Goal: Navigation & Orientation: Find specific page/section

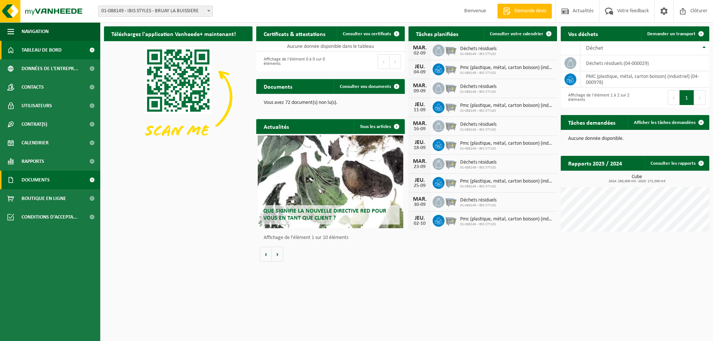
click at [38, 178] on span "Documents" at bounding box center [36, 180] width 28 height 19
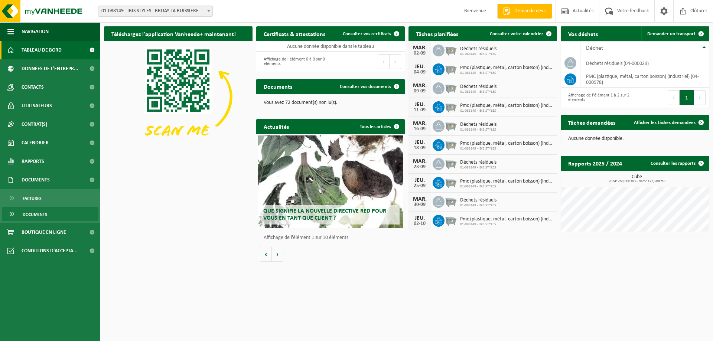
click at [42, 212] on span "Documents" at bounding box center [35, 215] width 25 height 14
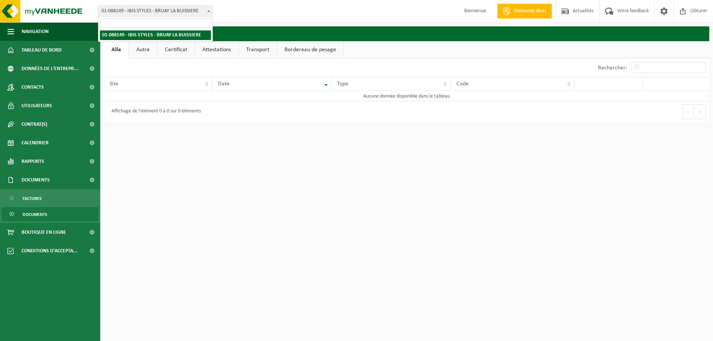
click at [152, 13] on span "01-088149 - IBIS STYLES - BRUAY LA BUISSIERE" at bounding box center [155, 11] width 114 height 10
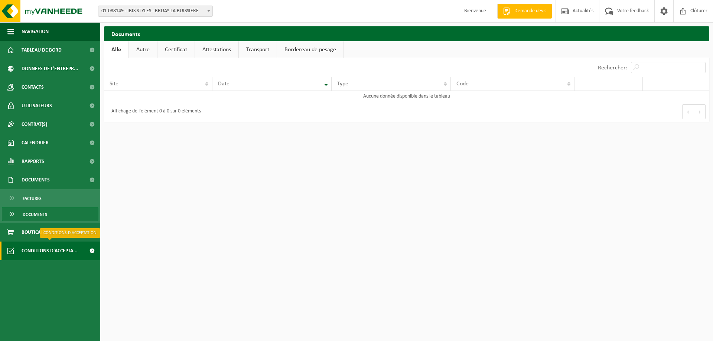
click at [56, 247] on span "Conditions d'accepta..." at bounding box center [50, 251] width 56 height 19
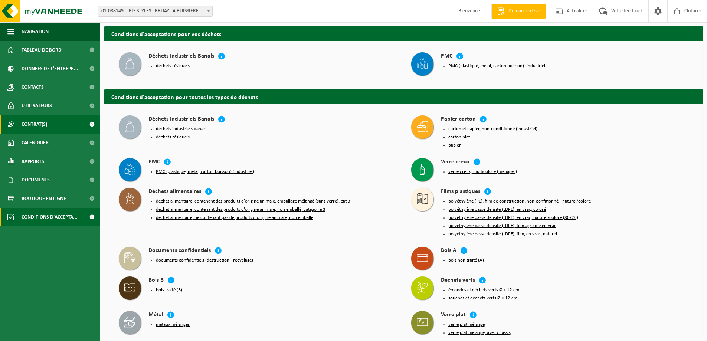
click at [35, 130] on span "Contrat(s)" at bounding box center [35, 124] width 26 height 19
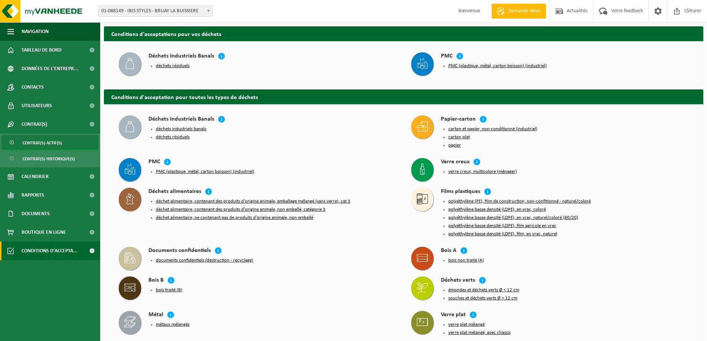
click at [37, 145] on span "Contrat(s) actif(s)" at bounding box center [42, 143] width 39 height 14
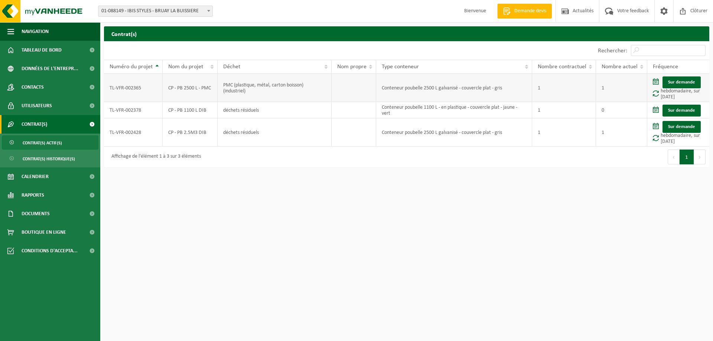
click at [132, 88] on td "TL-VFR-002365" at bounding box center [133, 88] width 59 height 28
click at [424, 90] on td "Conteneur poubelle 2500 L galvanisé - couvercle plat - gris" at bounding box center [454, 88] width 156 height 28
click at [50, 159] on span "Contrat(s) historique(s)" at bounding box center [49, 159] width 52 height 14
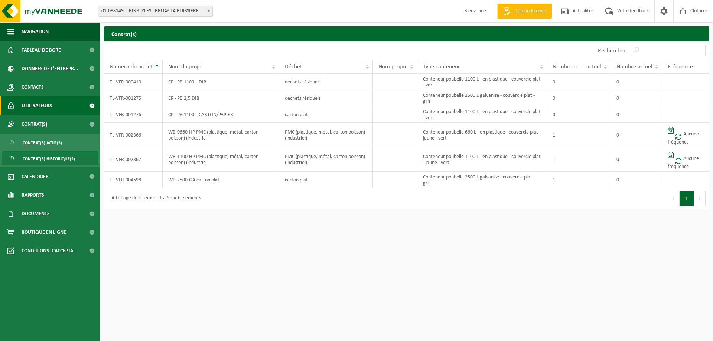
click at [46, 108] on span "Utilisateurs" at bounding box center [37, 106] width 30 height 19
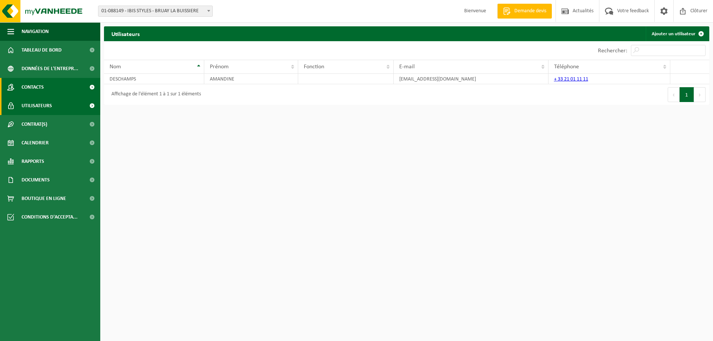
click at [48, 88] on link "Contacts" at bounding box center [50, 87] width 100 height 19
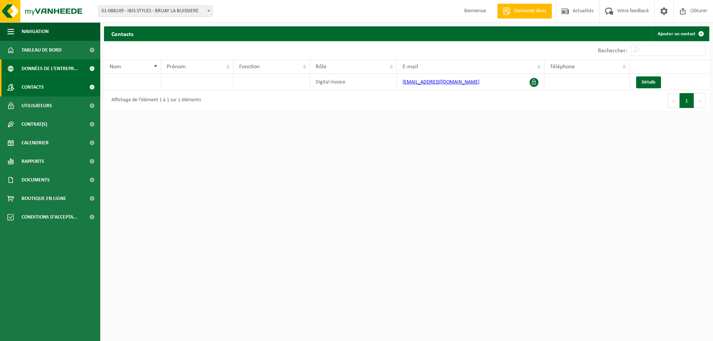
click at [50, 69] on span "Données de l'entrepr..." at bounding box center [50, 68] width 57 height 19
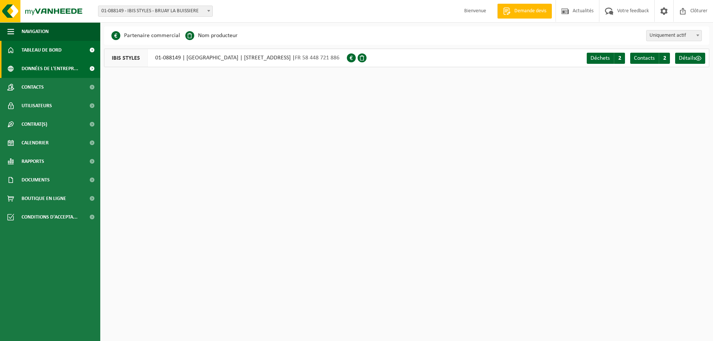
click at [51, 51] on span "Tableau de bord" at bounding box center [42, 50] width 40 height 19
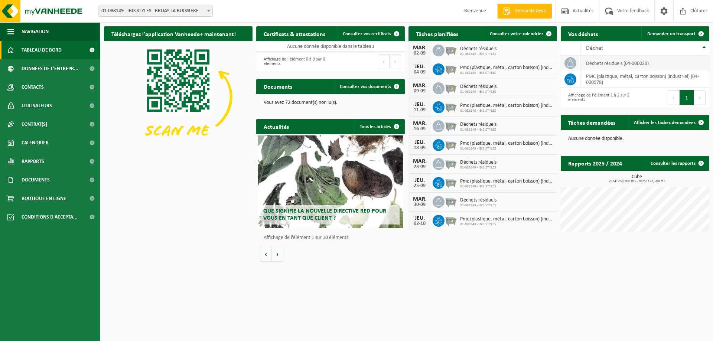
drag, startPoint x: 609, startPoint y: 65, endPoint x: 551, endPoint y: 62, distance: 58.4
click at [607, 65] on td "déchets résiduels (04-000029)" at bounding box center [644, 63] width 129 height 16
click at [564, 60] on td at bounding box center [571, 63] width 20 height 16
click at [568, 61] on icon at bounding box center [569, 62] width 7 height 7
click at [571, 71] on td at bounding box center [571, 79] width 20 height 16
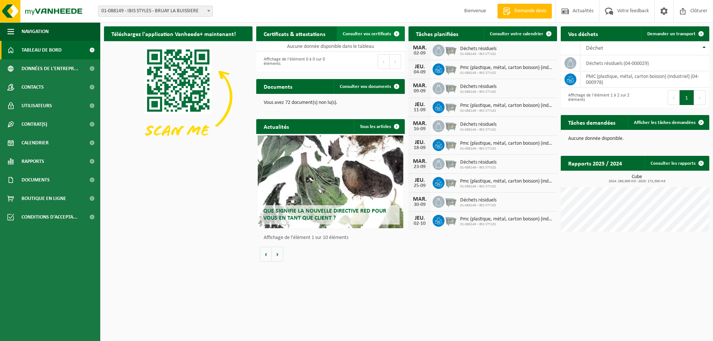
click at [355, 32] on span "Consulter vos certificats" at bounding box center [367, 34] width 48 height 5
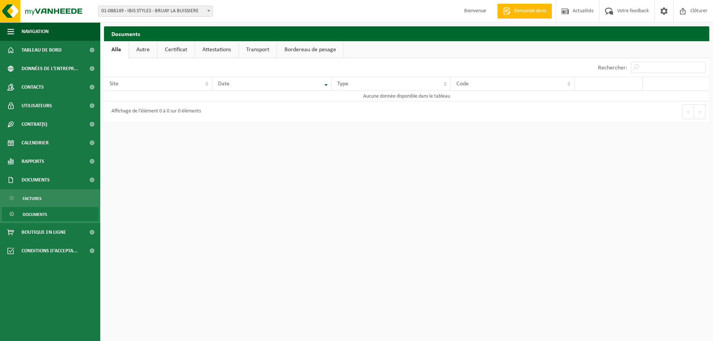
click at [141, 45] on link "Autre" at bounding box center [143, 49] width 28 height 17
click at [177, 48] on link "Certificat" at bounding box center [176, 49] width 37 height 17
click at [200, 48] on link "Attestations" at bounding box center [216, 49] width 43 height 17
click at [268, 52] on link "Transport" at bounding box center [259, 49] width 38 height 17
click at [307, 45] on link "Bordereau de pesage" at bounding box center [311, 49] width 66 height 17
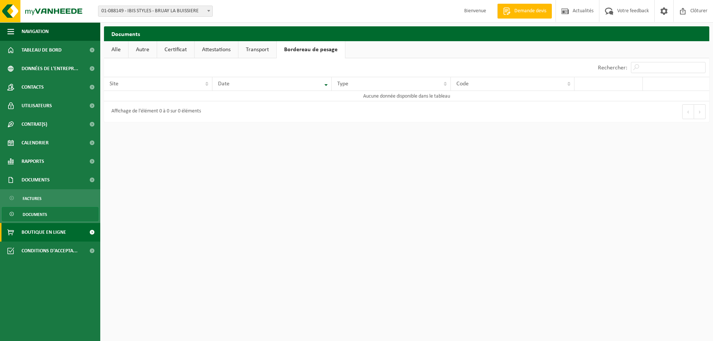
click at [44, 240] on span "Boutique en ligne" at bounding box center [44, 232] width 45 height 19
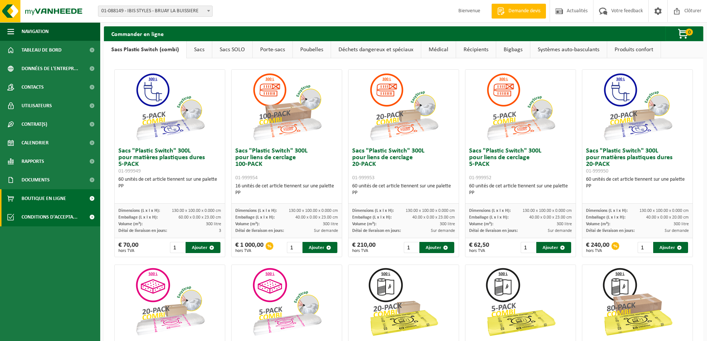
click at [41, 214] on span "Conditions d'accepta..." at bounding box center [50, 217] width 56 height 19
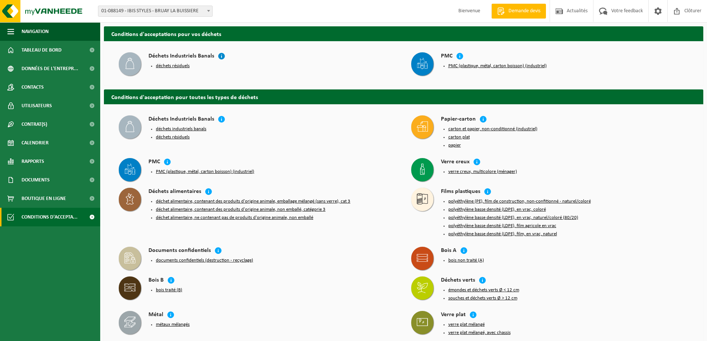
click at [221, 58] on icon at bounding box center [221, 55] width 7 height 7
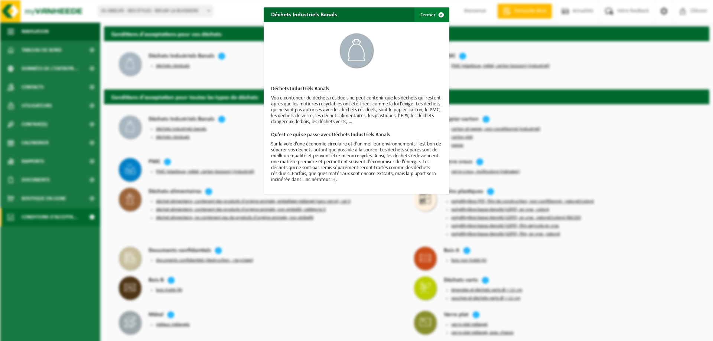
click at [439, 10] on span "button" at bounding box center [441, 14] width 15 height 15
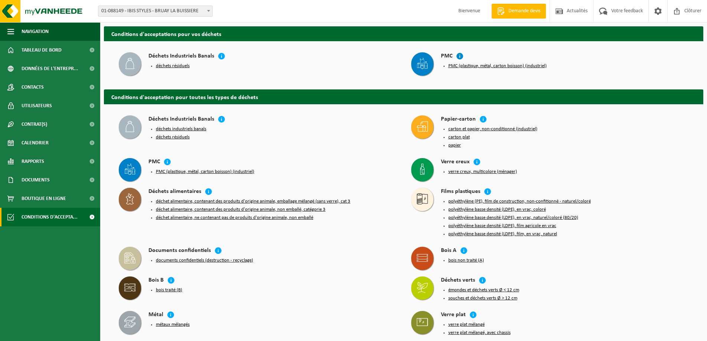
click at [461, 56] on icon at bounding box center [459, 55] width 7 height 7
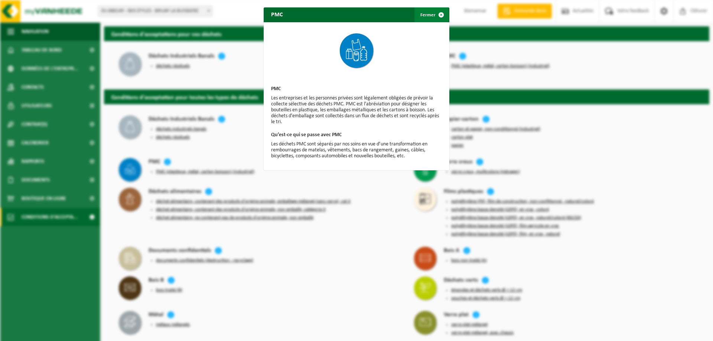
click at [439, 14] on span "button" at bounding box center [441, 14] width 15 height 15
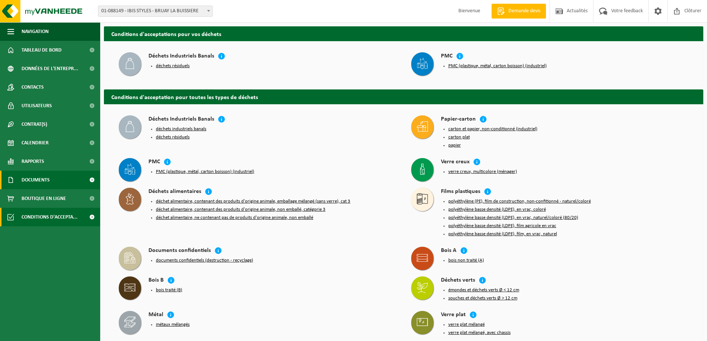
click at [57, 181] on link "Documents" at bounding box center [50, 180] width 100 height 19
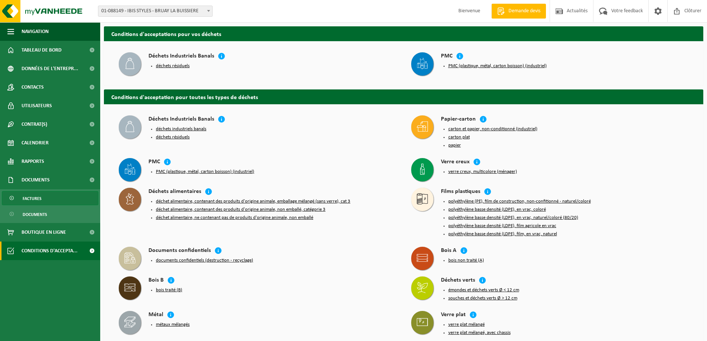
click at [45, 200] on link "Factures" at bounding box center [50, 198] width 97 height 14
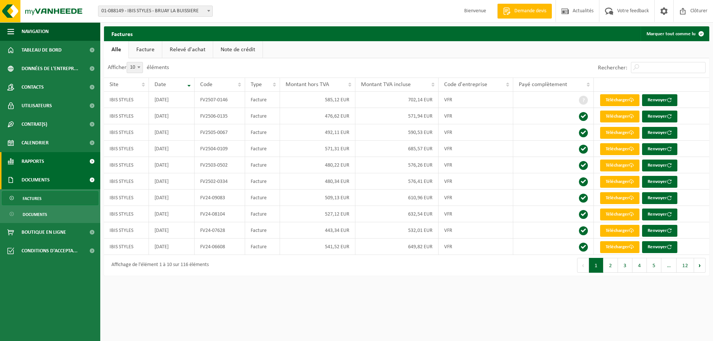
click at [47, 158] on link "Rapports" at bounding box center [50, 161] width 100 height 19
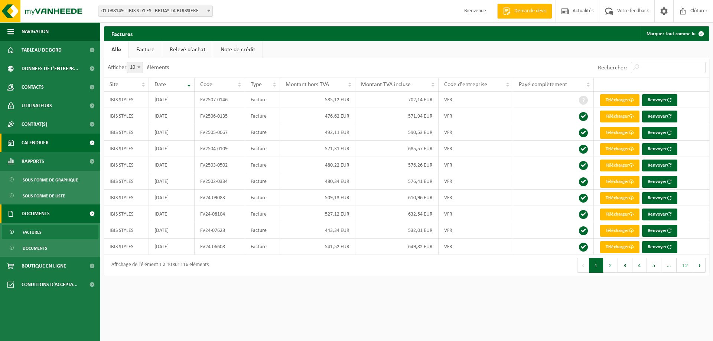
click at [42, 145] on span "Calendrier" at bounding box center [35, 143] width 27 height 19
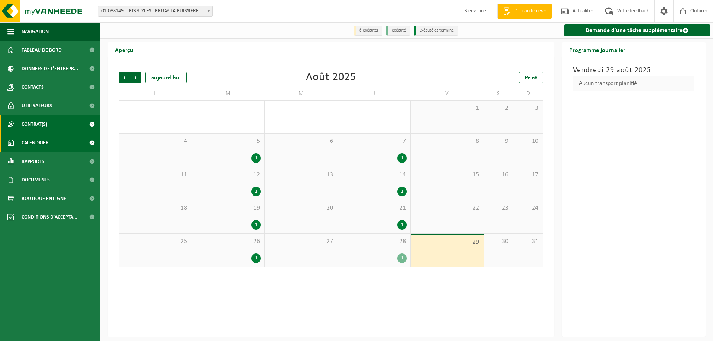
click at [43, 124] on span "Contrat(s)" at bounding box center [35, 124] width 26 height 19
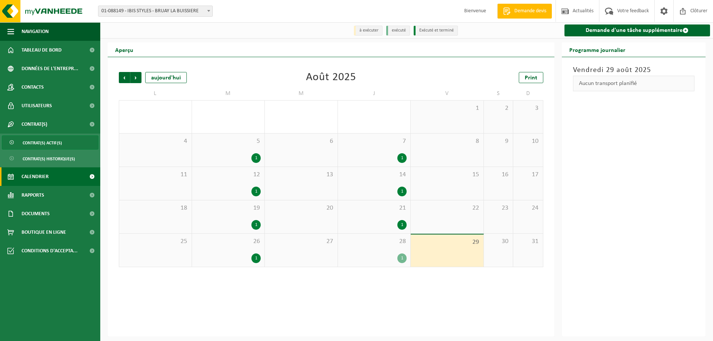
click at [33, 145] on span "Contrat(s) actif(s)" at bounding box center [42, 143] width 39 height 14
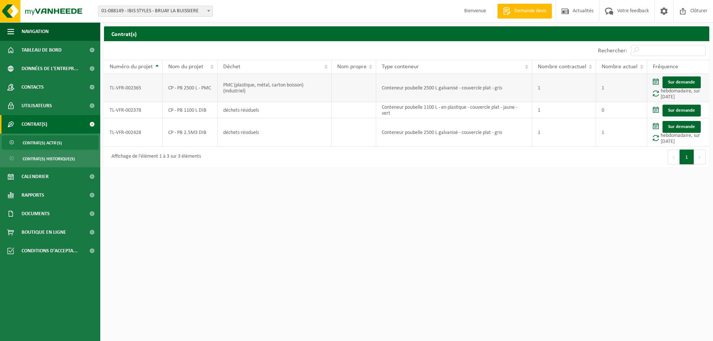
click at [135, 85] on td "TL-VFR-002365" at bounding box center [133, 88] width 59 height 28
click at [126, 90] on td "TL-VFR-002365" at bounding box center [133, 88] width 59 height 28
click at [173, 84] on td "CP - PB 2500 L - PMC" at bounding box center [190, 88] width 55 height 28
click at [274, 85] on td "PMC (plastique, métal, carton boisson) (industriel)" at bounding box center [275, 88] width 114 height 28
click at [392, 91] on td "Conteneur poubelle 2500 L galvanisé - couvercle plat - gris" at bounding box center [454, 88] width 156 height 28
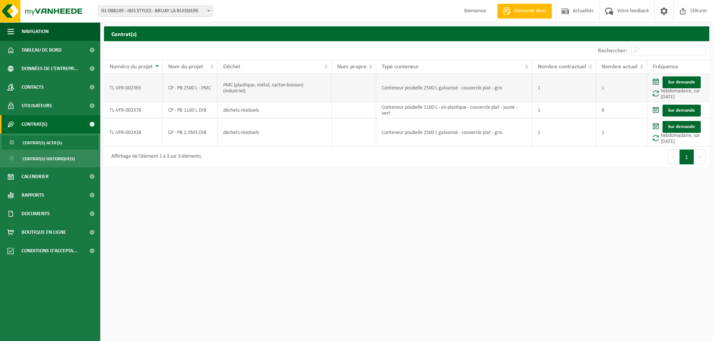
drag, startPoint x: 358, startPoint y: 88, endPoint x: 370, endPoint y: 89, distance: 12.8
click at [360, 88] on td at bounding box center [354, 88] width 45 height 28
click at [523, 86] on td "Conteneur poubelle 2500 L galvanisé - couvercle plat - gris" at bounding box center [454, 88] width 156 height 28
click at [622, 13] on span "Votre feedback" at bounding box center [632, 11] width 35 height 22
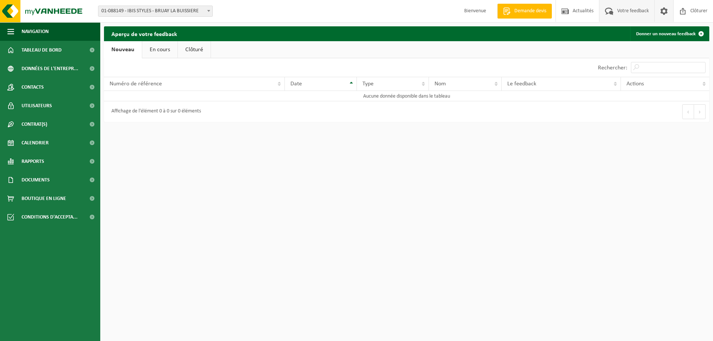
click at [666, 13] on span at bounding box center [663, 11] width 11 height 22
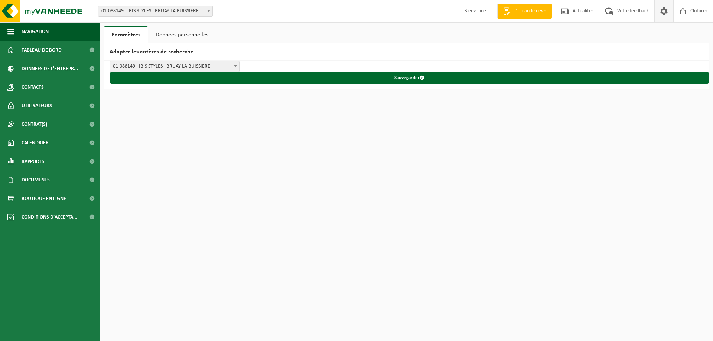
click at [205, 30] on link "Données personnelles" at bounding box center [182, 34] width 68 height 17
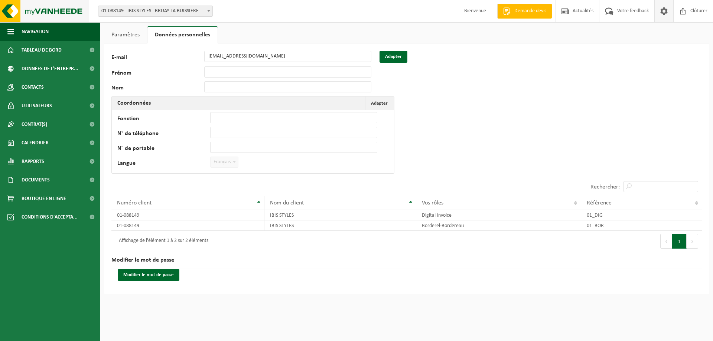
click at [56, 14] on img at bounding box center [44, 11] width 89 height 22
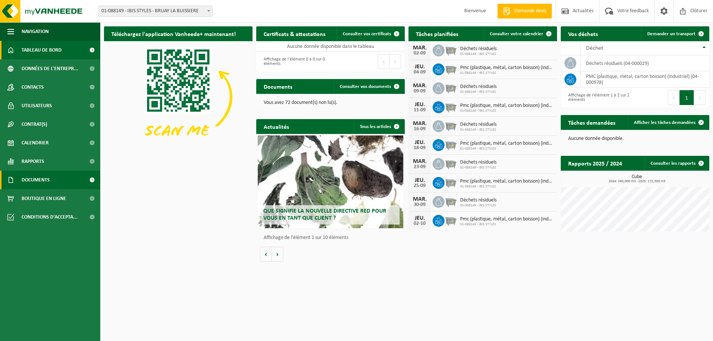
click at [33, 180] on span "Documents" at bounding box center [36, 180] width 28 height 19
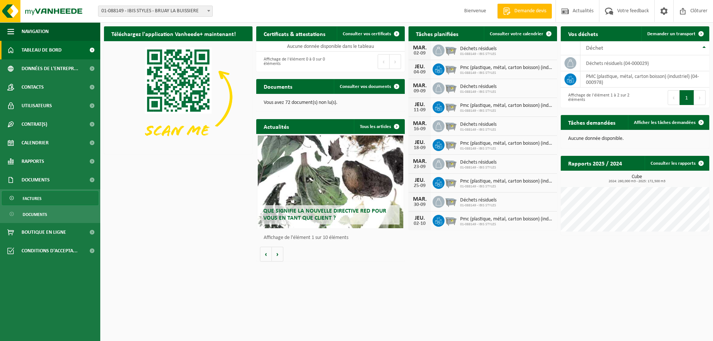
click at [29, 199] on span "Factures" at bounding box center [32, 199] width 19 height 14
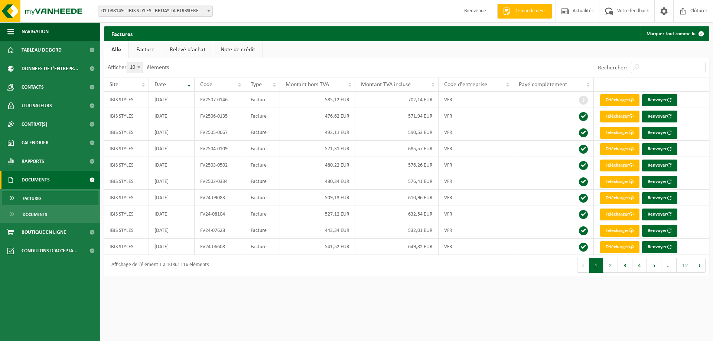
click at [148, 47] on link "Facture" at bounding box center [145, 49] width 33 height 17
click at [190, 51] on link "Relevé d'achat" at bounding box center [188, 49] width 50 height 17
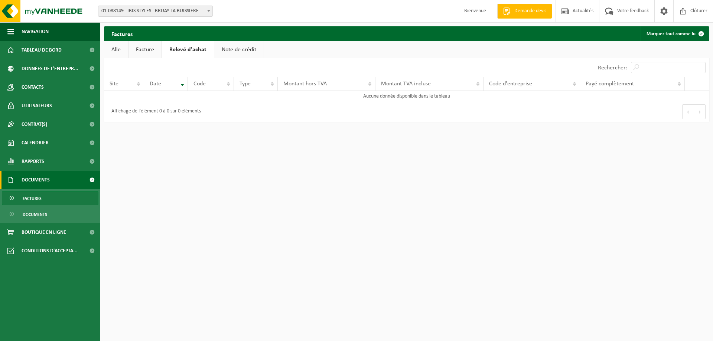
click at [236, 50] on link "Note de crédit" at bounding box center [238, 49] width 49 height 17
click at [105, 49] on link "Alle" at bounding box center [116, 49] width 24 height 17
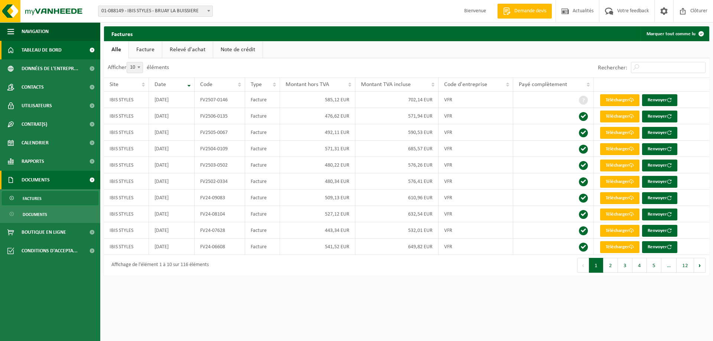
click at [58, 53] on span "Tableau de bord" at bounding box center [42, 50] width 40 height 19
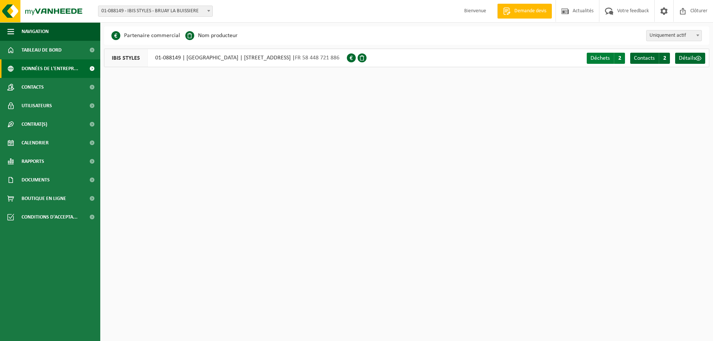
click at [612, 61] on link "Déchets A 2" at bounding box center [606, 58] width 38 height 11
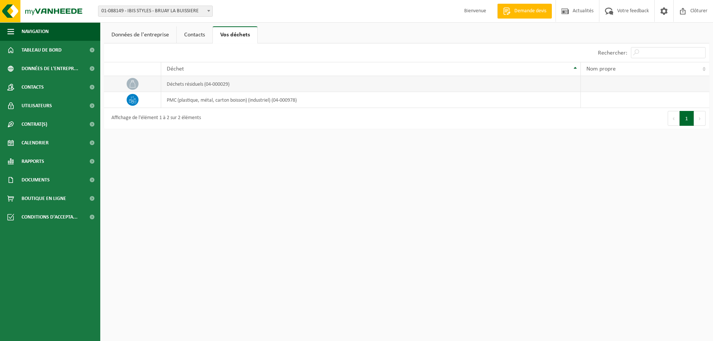
click at [506, 82] on td "déchets résiduels (04-000029)" at bounding box center [370, 84] width 419 height 16
click at [555, 105] on td "PMC (plastique, métal, carton boisson) (industriel) (04-000978)" at bounding box center [370, 100] width 419 height 16
click at [183, 33] on link "Contacts" at bounding box center [195, 34] width 36 height 17
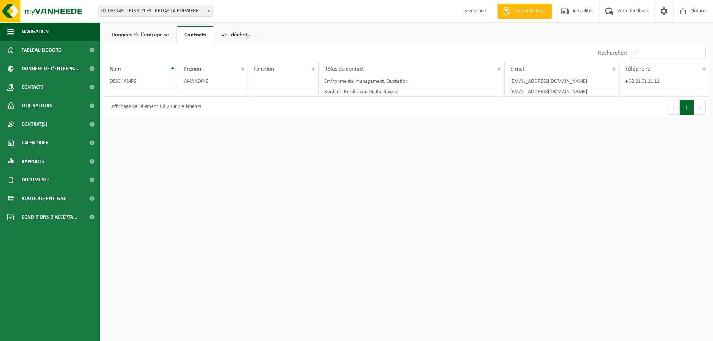
click at [134, 34] on link "Données de l'entreprise" at bounding box center [140, 34] width 72 height 17
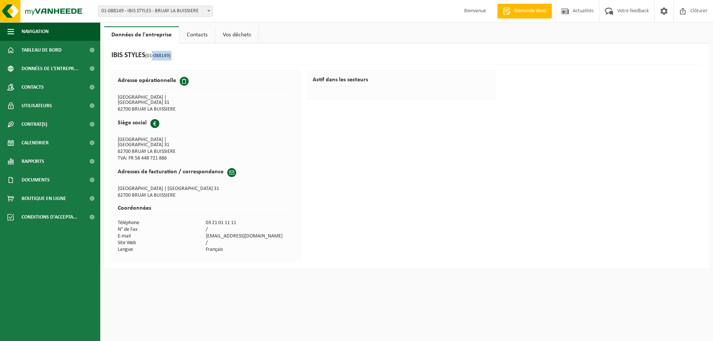
drag, startPoint x: 153, startPoint y: 57, endPoint x: 203, endPoint y: 62, distance: 50.4
click at [203, 62] on div "IBIS STYLES (01-088149)" at bounding box center [406, 58] width 590 height 14
drag, startPoint x: 146, startPoint y: 54, endPoint x: 178, endPoint y: 59, distance: 32.3
click at [178, 59] on div "IBIS STYLES (01-088149)" at bounding box center [406, 58] width 590 height 14
copy div "(01-088149)"
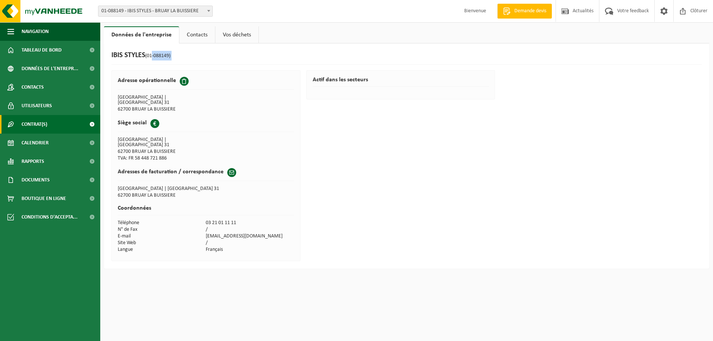
click at [32, 127] on span "Contrat(s)" at bounding box center [35, 124] width 26 height 19
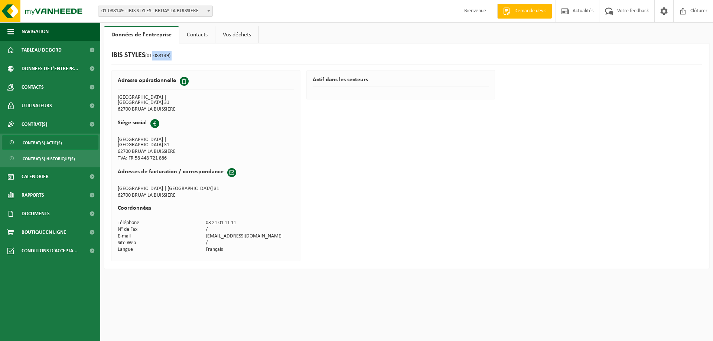
click at [32, 147] on span "Contrat(s) actif(s)" at bounding box center [42, 143] width 39 height 14
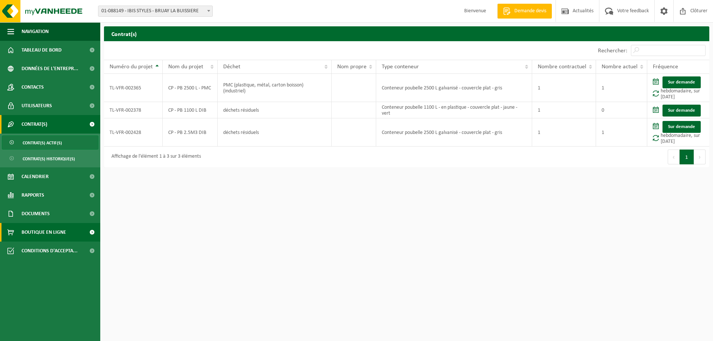
click at [35, 239] on span "Boutique en ligne" at bounding box center [44, 232] width 45 height 19
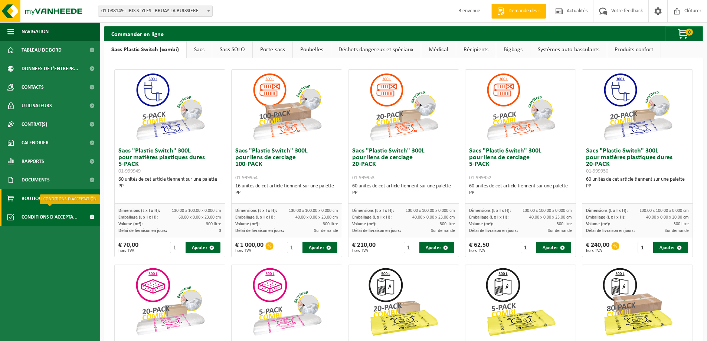
click at [39, 216] on span "Conditions d'accepta..." at bounding box center [50, 217] width 56 height 19
